Goal: Transaction & Acquisition: Subscribe to service/newsletter

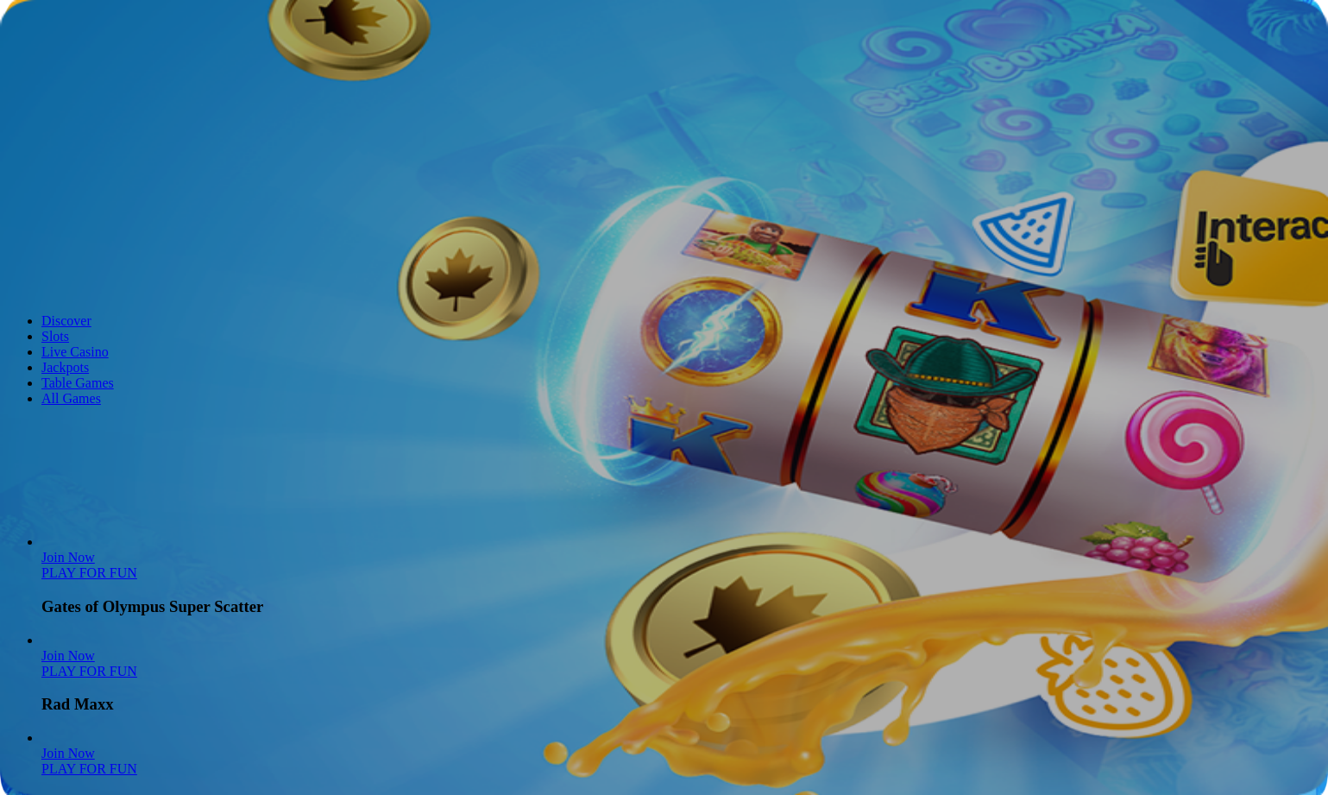
click at [79, 284] on button "JOIN NOW" at bounding box center [43, 275] width 72 height 18
click at [72, 281] on span "JOIN NOW" at bounding box center [43, 274] width 58 height 13
drag, startPoint x: 610, startPoint y: 412, endPoint x: 729, endPoint y: 412, distance: 119.1
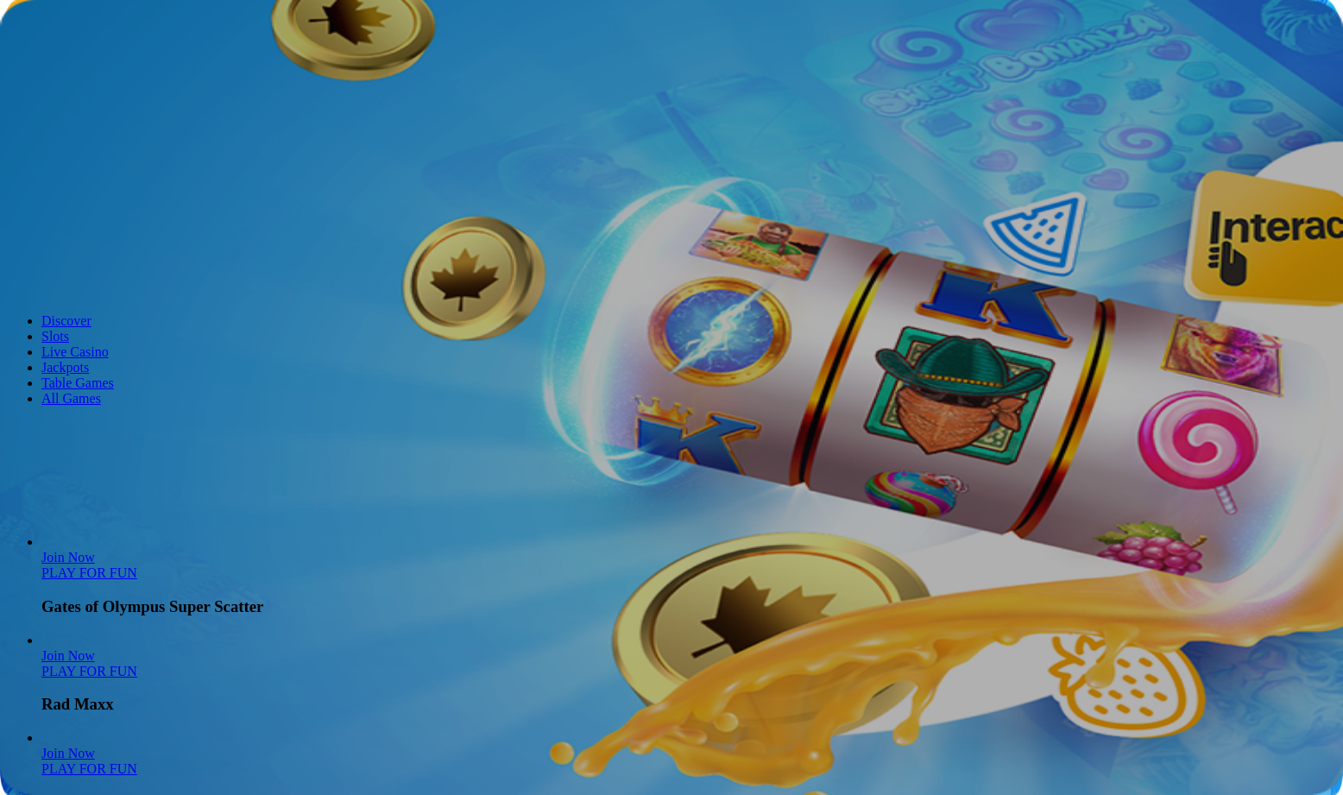
drag, startPoint x: 610, startPoint y: 410, endPoint x: 814, endPoint y: 413, distance: 203.6
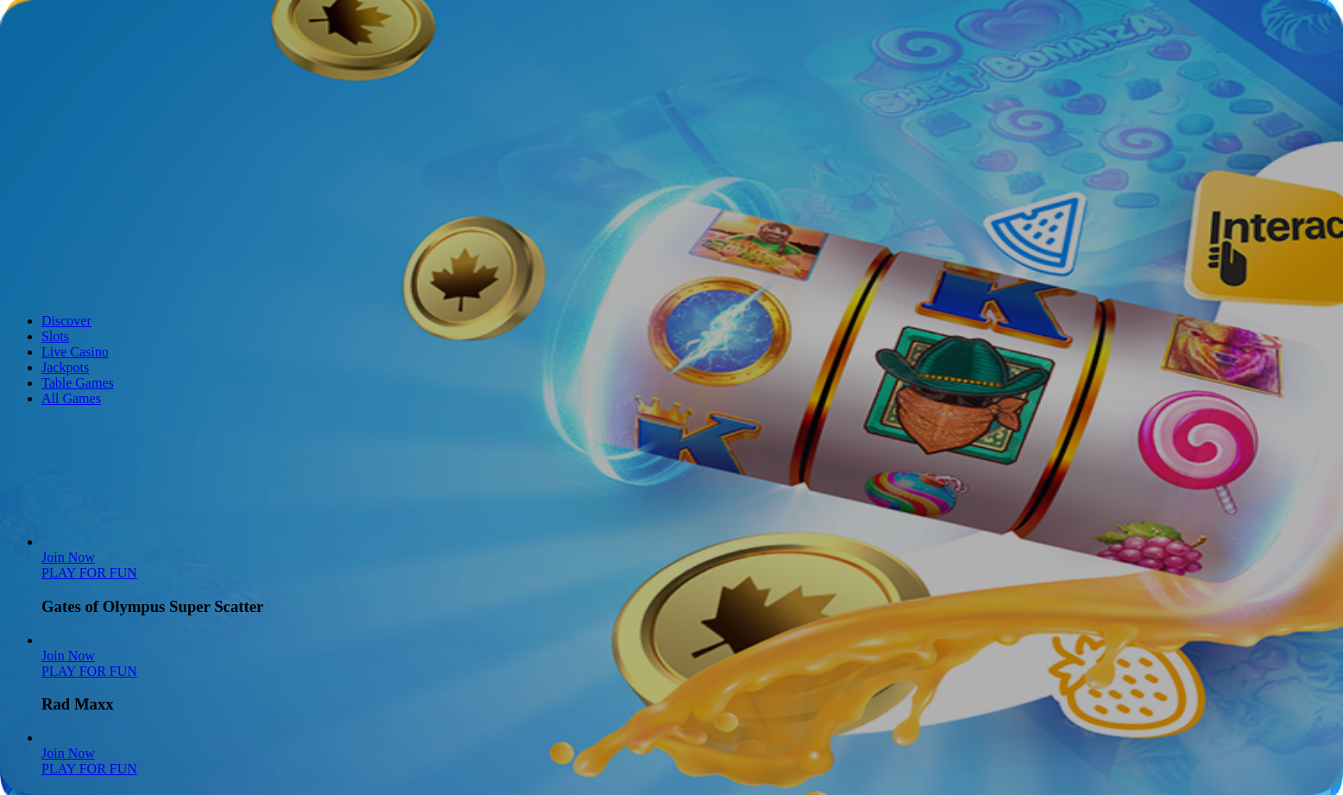
drag, startPoint x: 613, startPoint y: 412, endPoint x: 813, endPoint y: 413, distance: 199.3
copy div "Almost there..."
drag, startPoint x: 610, startPoint y: 411, endPoint x: 809, endPoint y: 415, distance: 199.4
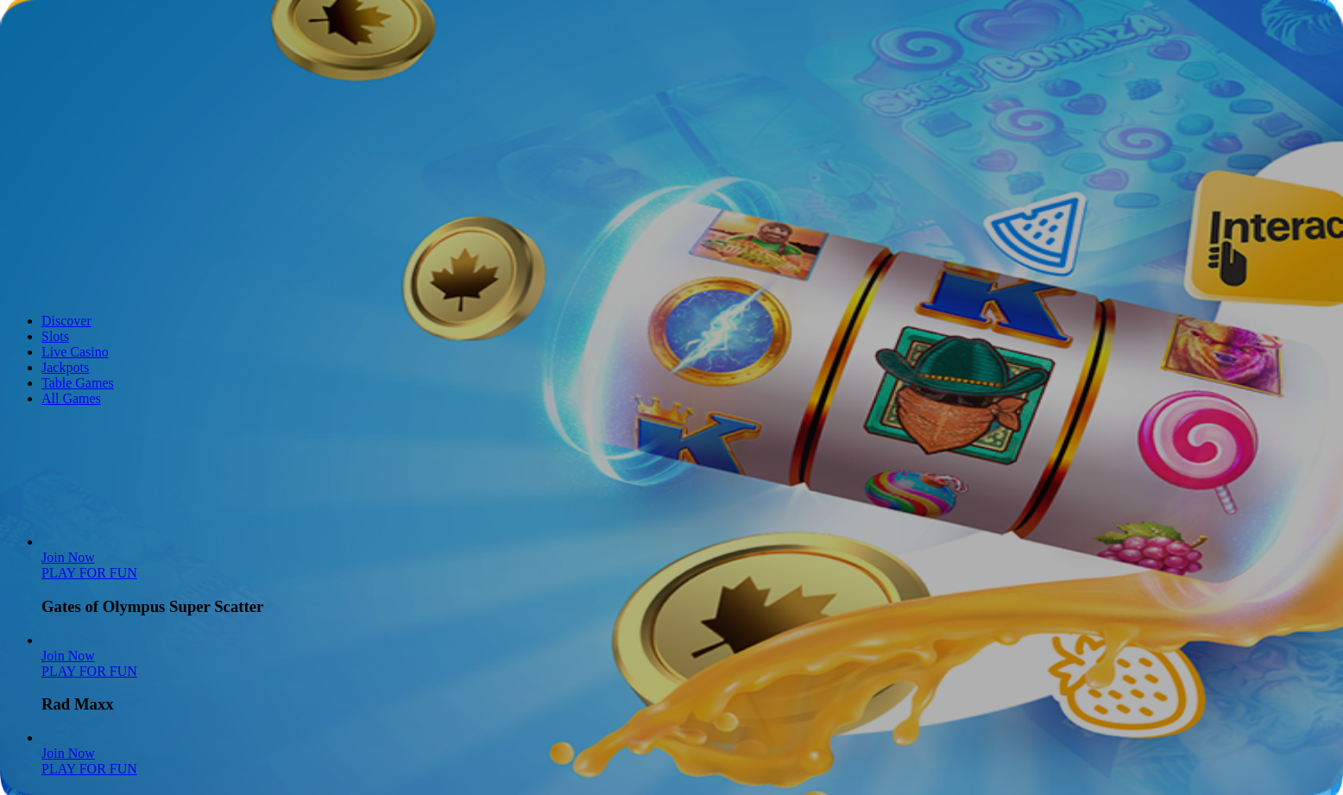
copy p "We don’t support your region just yet"
